Goal: Task Accomplishment & Management: Use online tool/utility

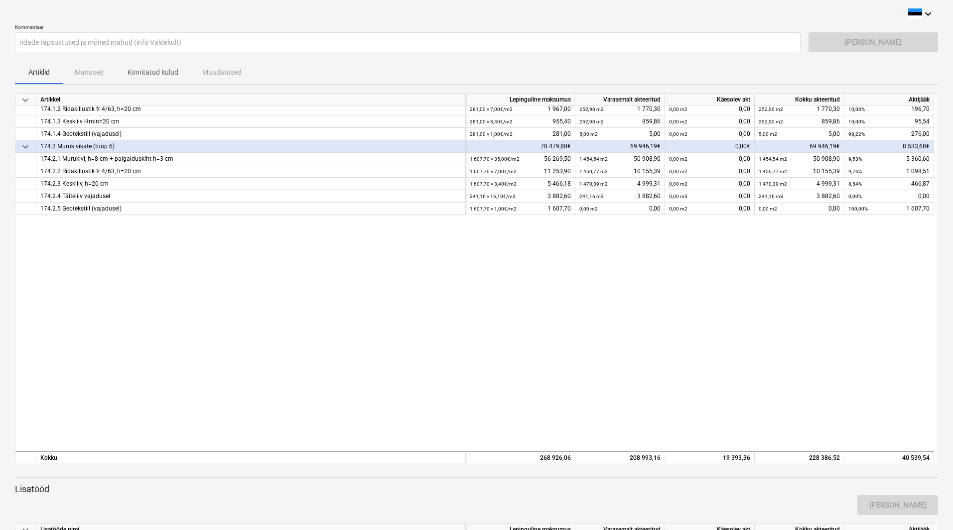
scroll to position [215, 0]
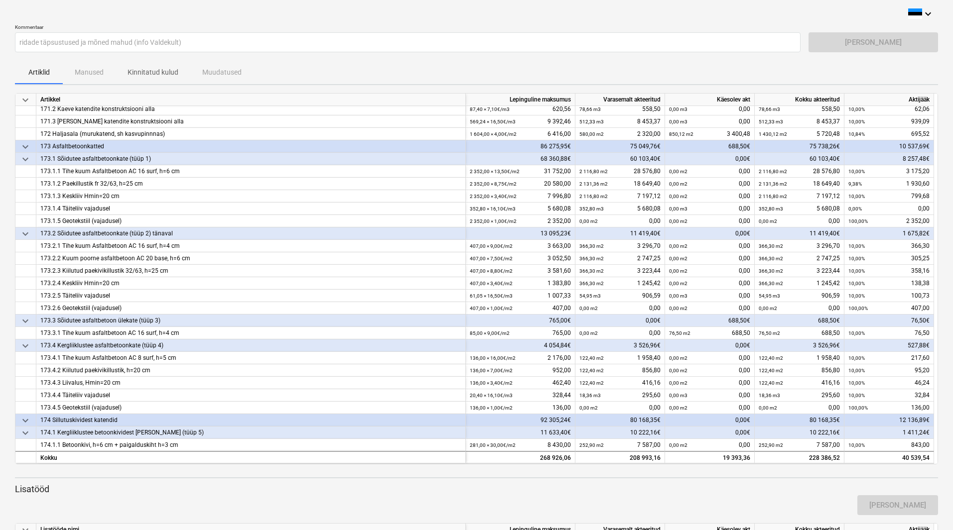
click at [178, 18] on div "keyboard_arrow_down" at bounding box center [476, 14] width 923 height 12
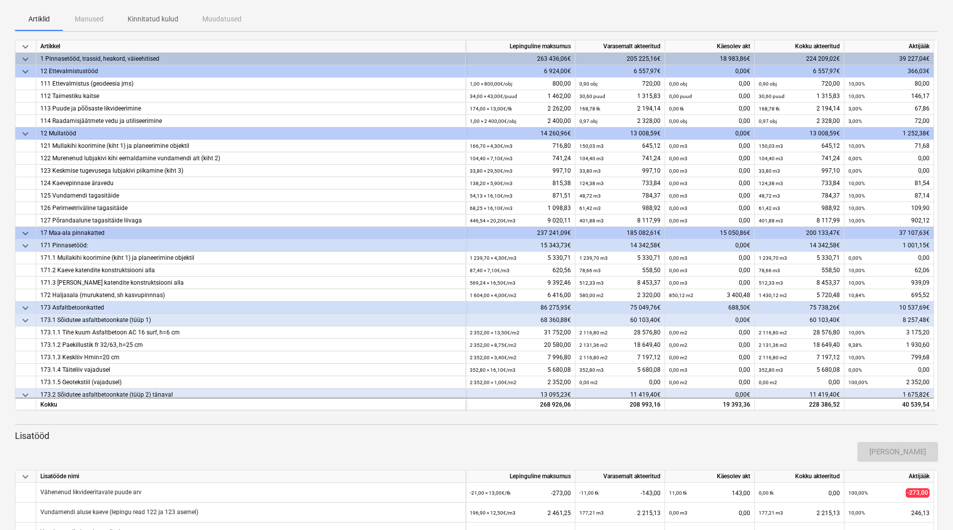
scroll to position [0, 0]
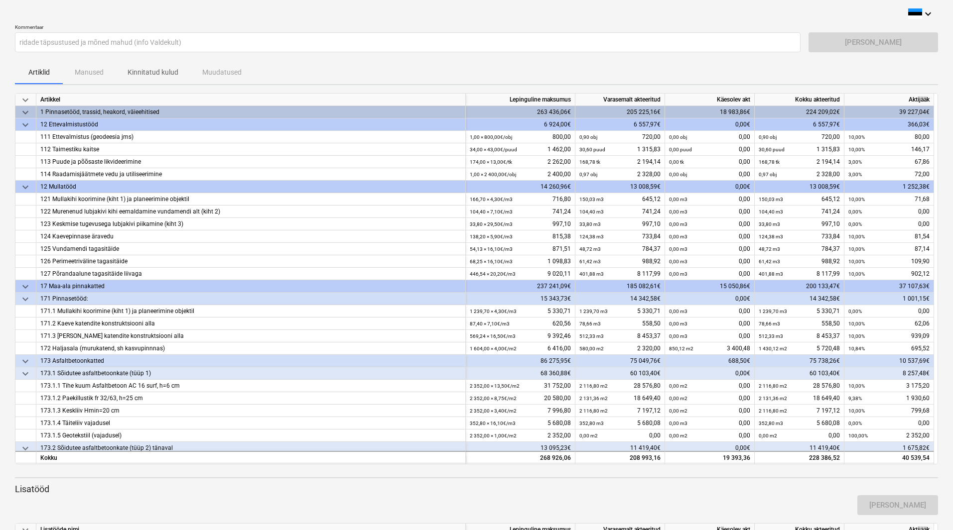
click at [864, 46] on div "[PERSON_NAME]" at bounding box center [872, 42] width 129 height 20
click at [104, 73] on div "Artiklid Manused Kinnitatud kulud Muudatused" at bounding box center [476, 72] width 923 height 24
click at [92, 71] on div "Artiklid Manused Kinnitatud kulud Muudatused" at bounding box center [476, 72] width 923 height 24
click at [156, 79] on span "Kinnitatud kulud" at bounding box center [153, 72] width 75 height 16
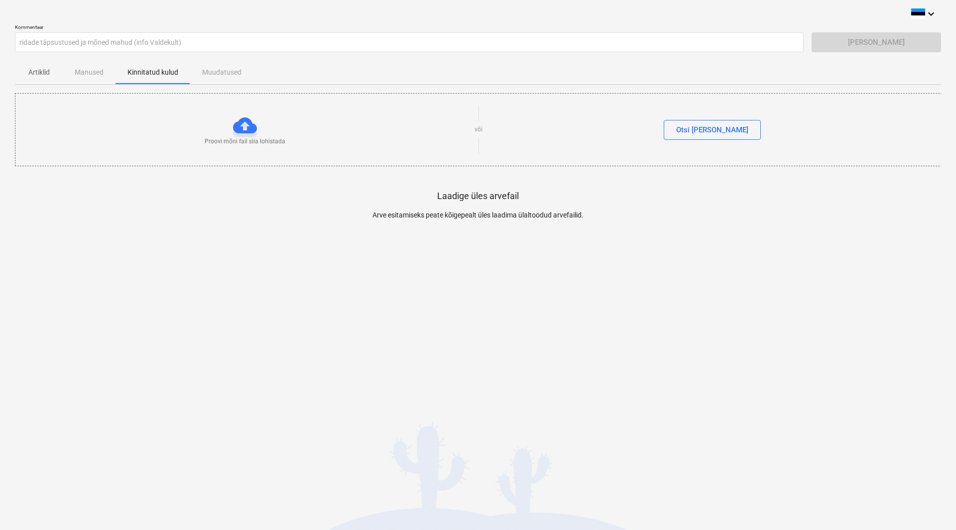
click at [262, 127] on div "Proovi mõni fail siia lohistada" at bounding box center [244, 130] width 459 height 32
click at [237, 129] on div at bounding box center [245, 126] width 24 height 24
click at [245, 122] on div at bounding box center [245, 126] width 24 height 24
click at [705, 142] on div "Proovi mõni fail siia lohistada või Otsi [PERSON_NAME]" at bounding box center [478, 130] width 926 height 56
click at [704, 131] on div "Otsi [PERSON_NAME]" at bounding box center [712, 130] width 72 height 13
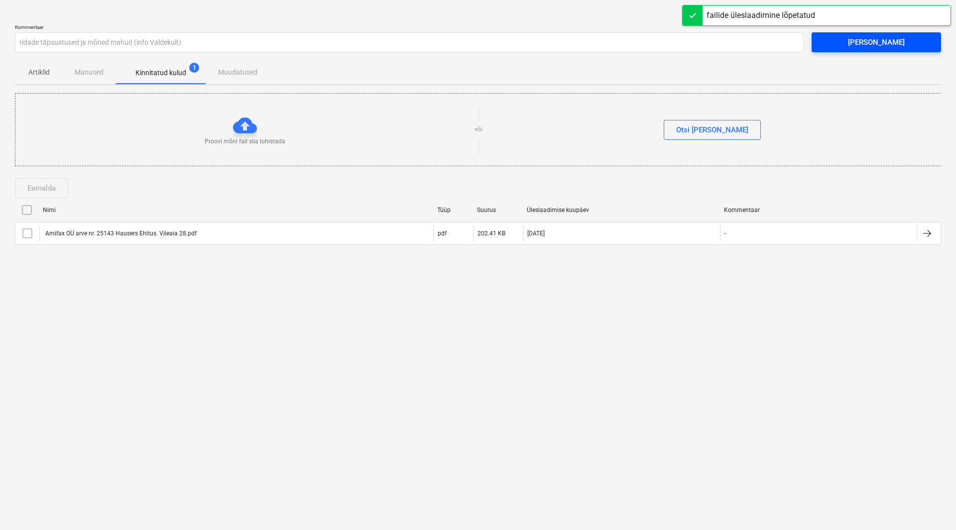
click at [838, 40] on span "[PERSON_NAME]" at bounding box center [877, 42] width 106 height 13
